Goal: Task Accomplishment & Management: Understand process/instructions

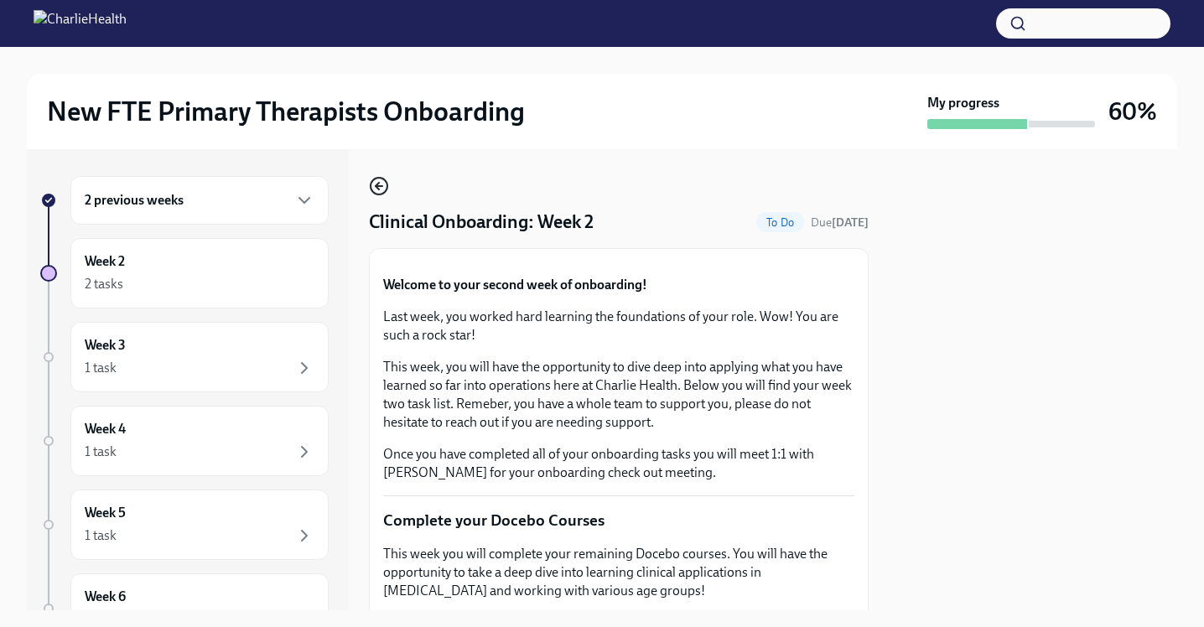
click at [387, 184] on circle "button" at bounding box center [379, 186] width 17 height 17
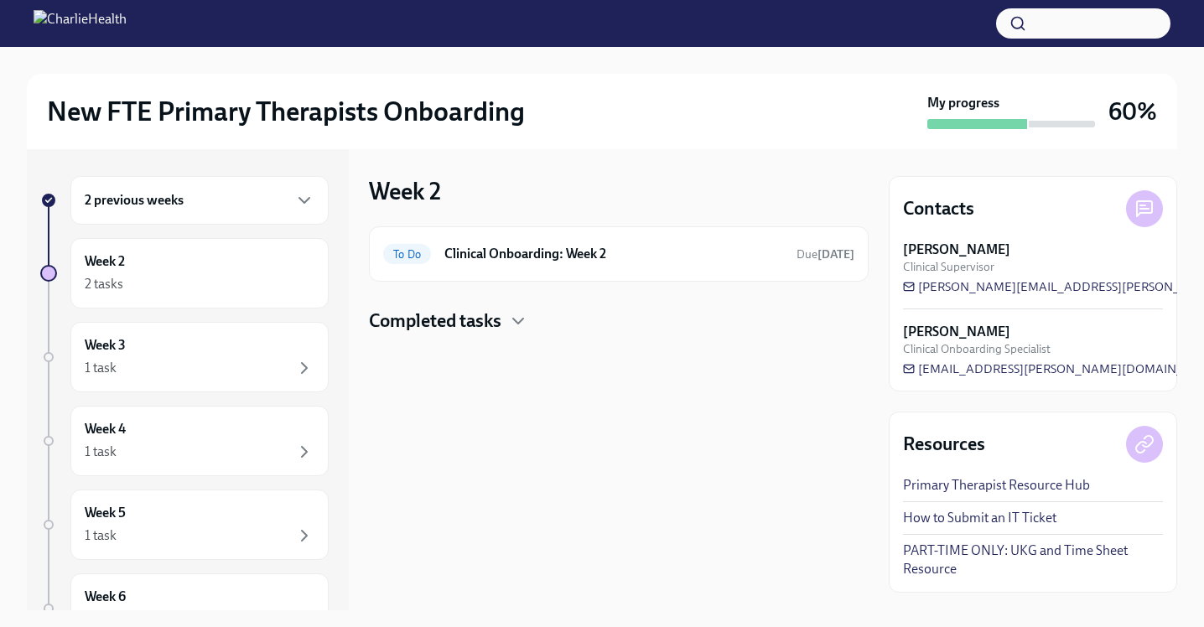
click at [501, 314] on h4 "Completed tasks" at bounding box center [435, 321] width 132 height 25
click at [504, 318] on div "Completed tasks" at bounding box center [619, 321] width 500 height 25
click at [584, 252] on h6 "Clinical Onboarding: Week 2" at bounding box center [613, 254] width 339 height 18
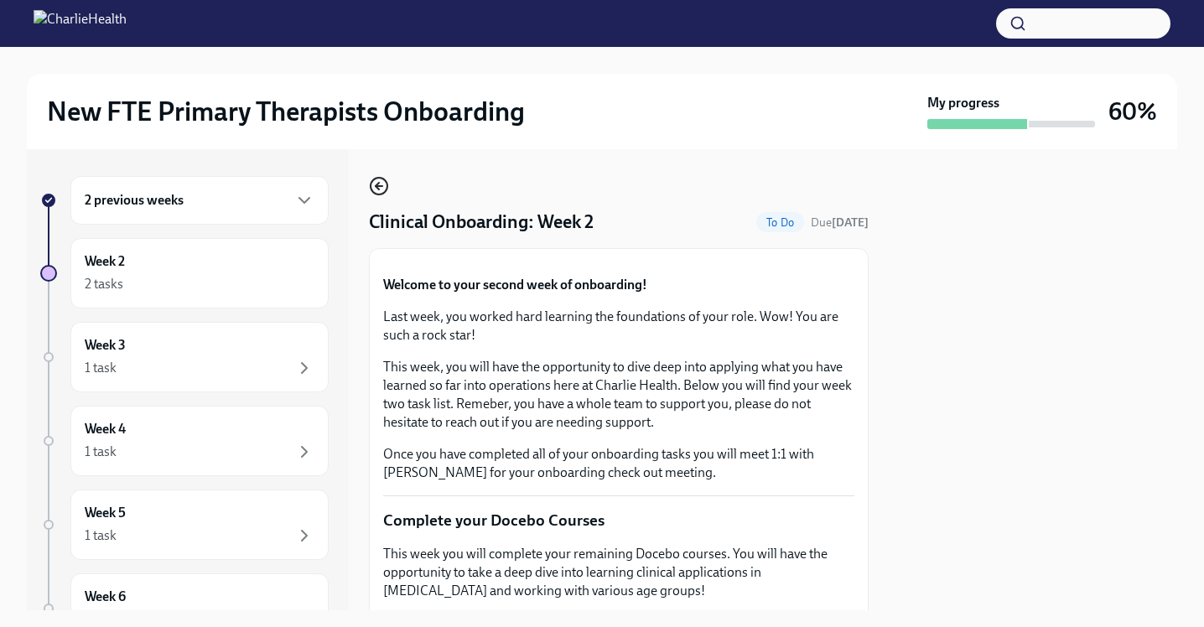
click at [382, 185] on icon "button" at bounding box center [379, 186] width 20 height 20
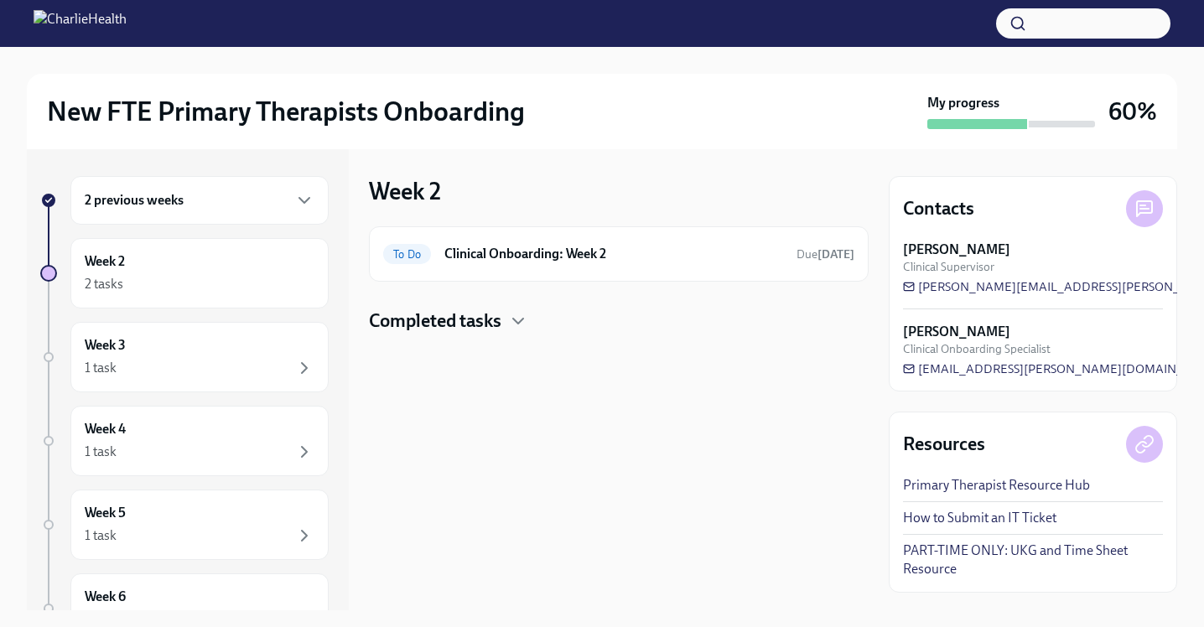
click at [506, 317] on div "Completed tasks" at bounding box center [619, 321] width 500 height 25
click at [558, 385] on div "Done Compliance Onboarding: Week 2 Completed a day ago" at bounding box center [618, 374] width 471 height 27
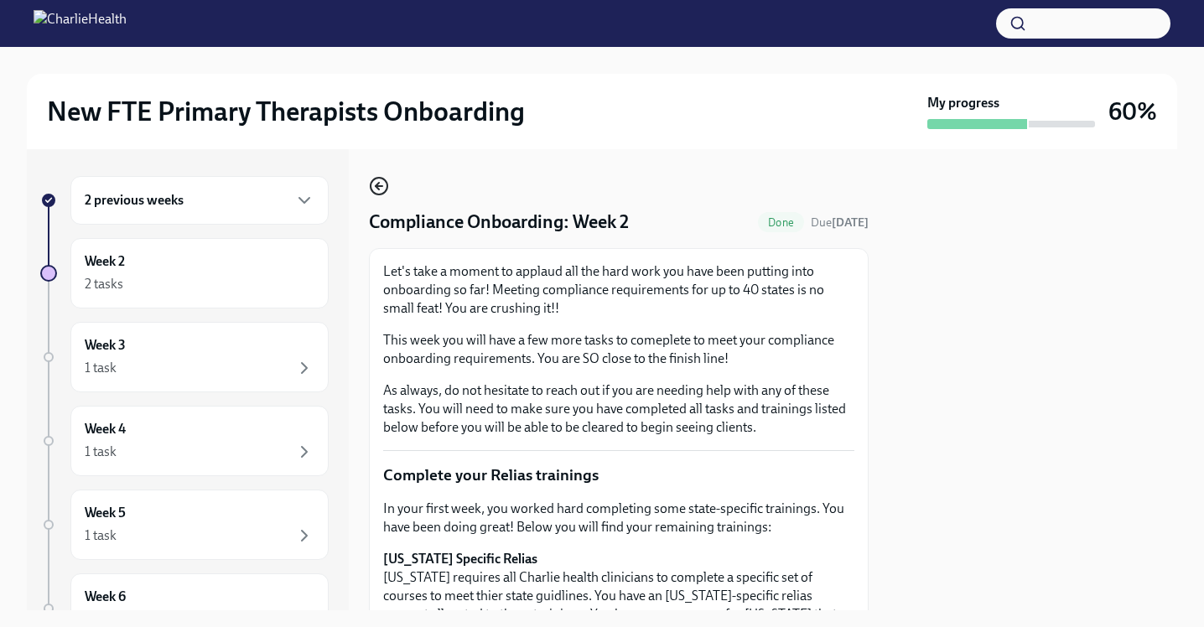
click at [387, 189] on icon "button" at bounding box center [379, 186] width 20 height 20
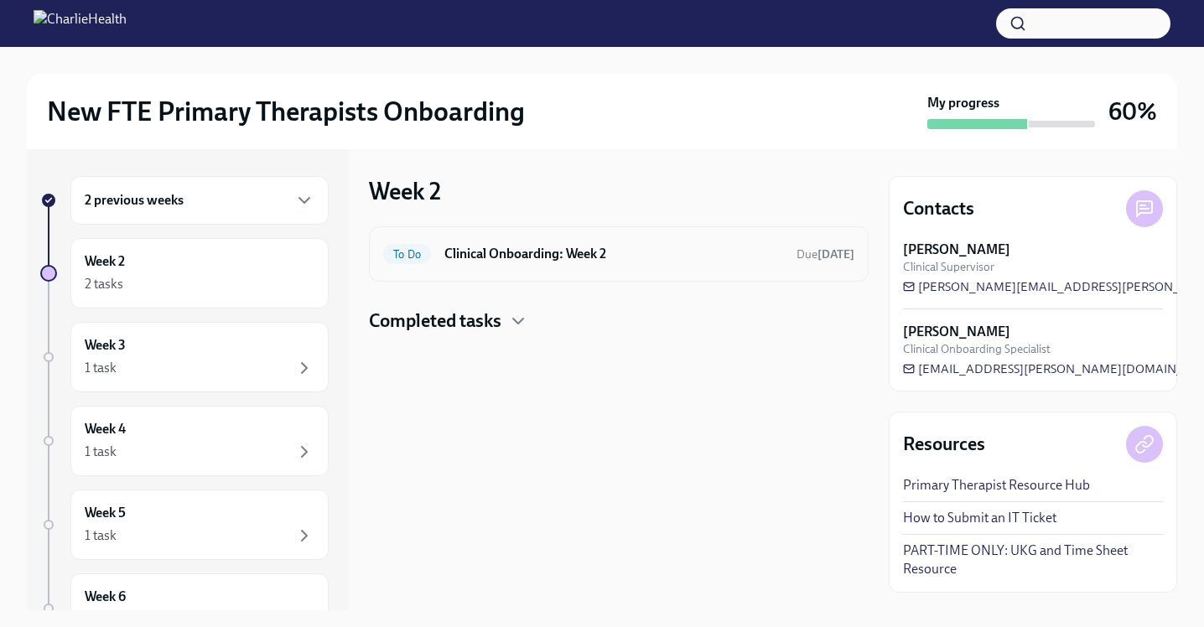
click at [571, 275] on div "To Do Clinical Onboarding: Week 2 Due [DATE]" at bounding box center [619, 253] width 500 height 55
click at [583, 264] on div "To Do Clinical Onboarding: Week 2 Due [DATE]" at bounding box center [618, 254] width 471 height 27
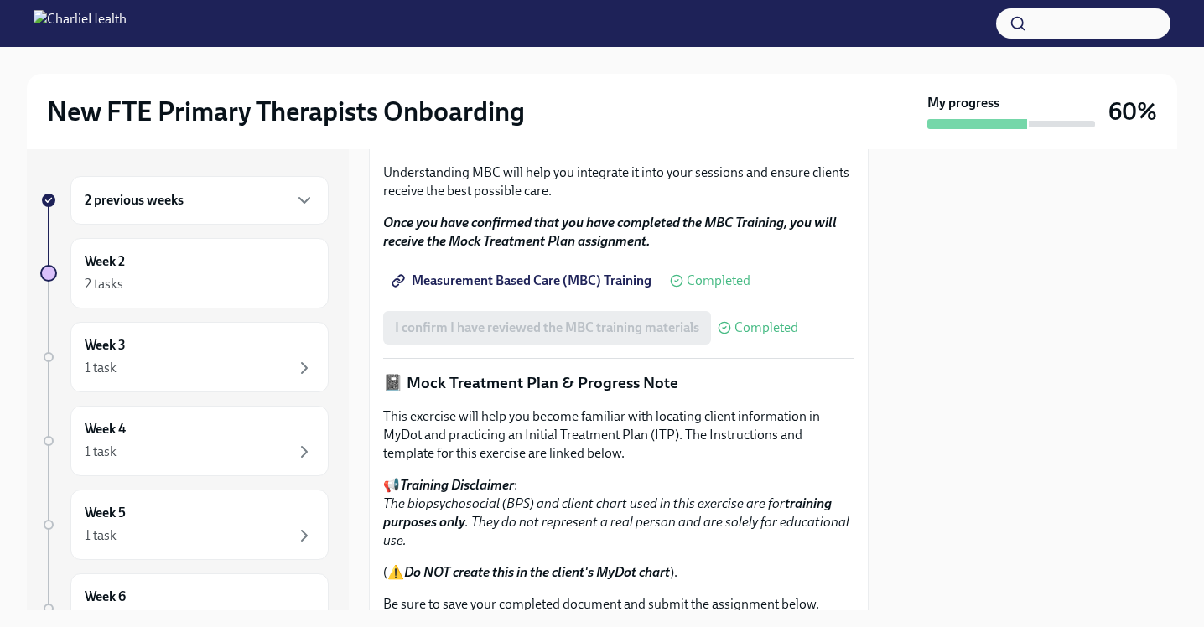
scroll to position [968, 0]
click at [514, 288] on span "Measurement Based Care (MBC) Training" at bounding box center [523, 280] width 257 height 17
